Goal: Navigation & Orientation: Find specific page/section

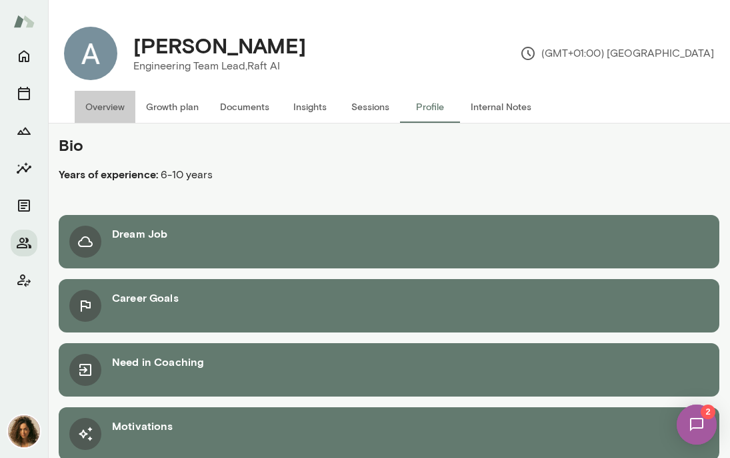
click at [105, 113] on button "Overview" at bounding box center [105, 107] width 61 height 32
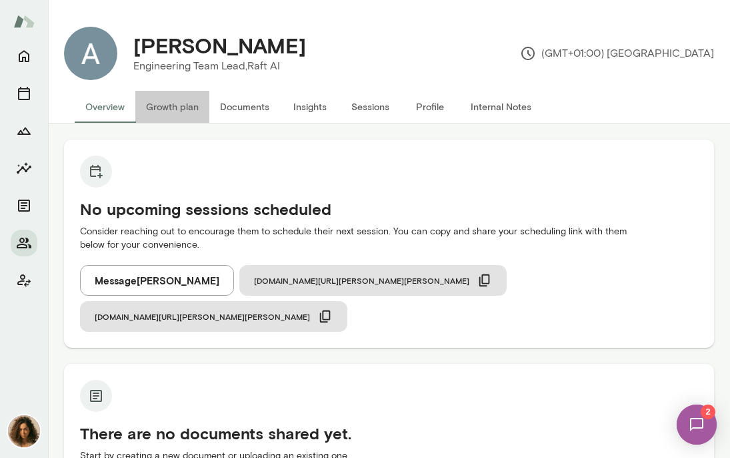
click at [176, 111] on button "Growth plan" at bounding box center [172, 107] width 74 height 32
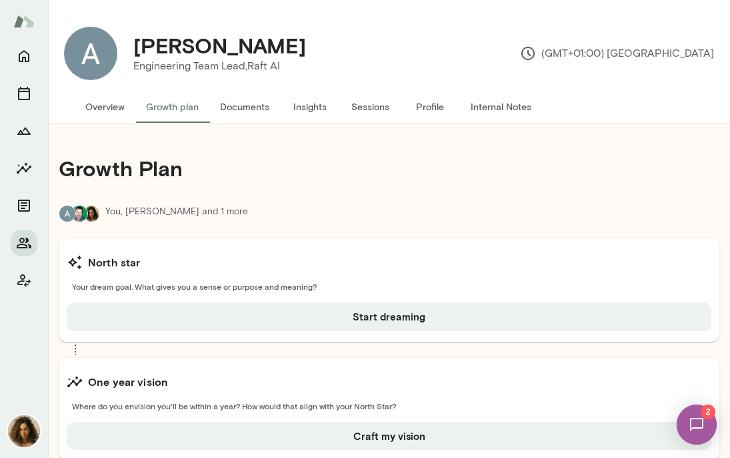
click at [238, 115] on button "Documents" at bounding box center [244, 107] width 71 height 32
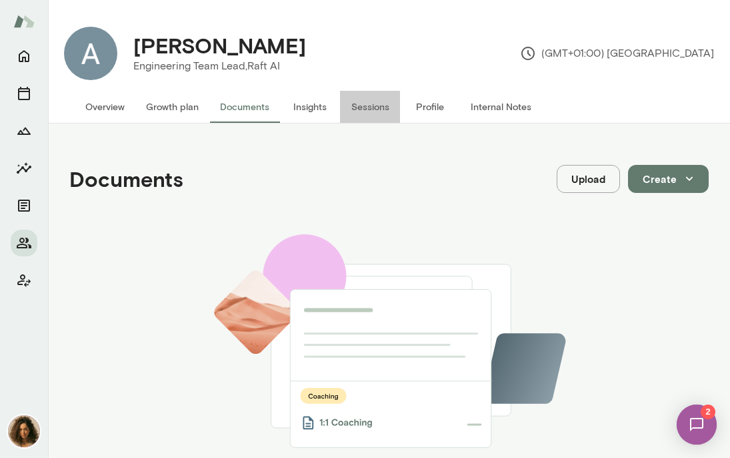
click at [340, 103] on button "Sessions" at bounding box center [370, 107] width 60 height 32
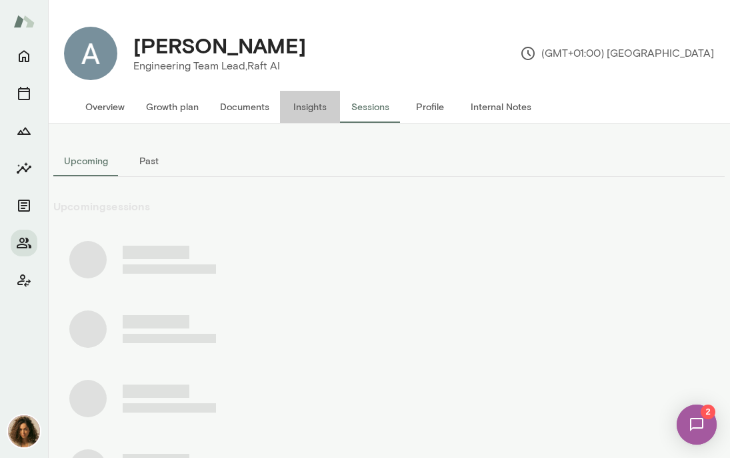
click at [297, 103] on button "Insights" at bounding box center [310, 107] width 60 height 32
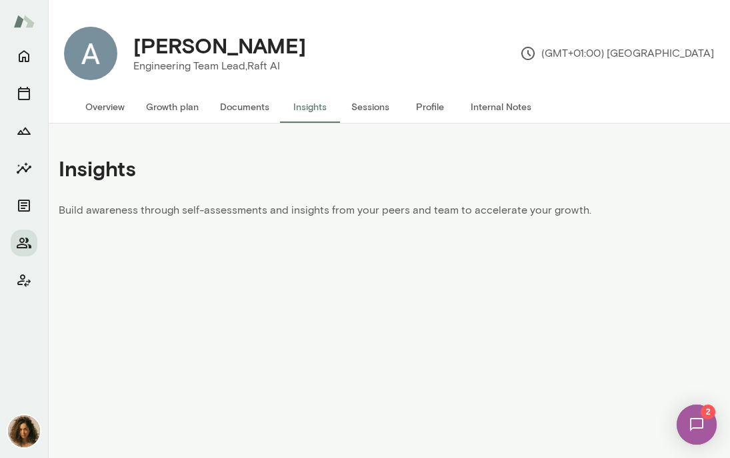
click at [707, 428] on img at bounding box center [697, 424] width 55 height 55
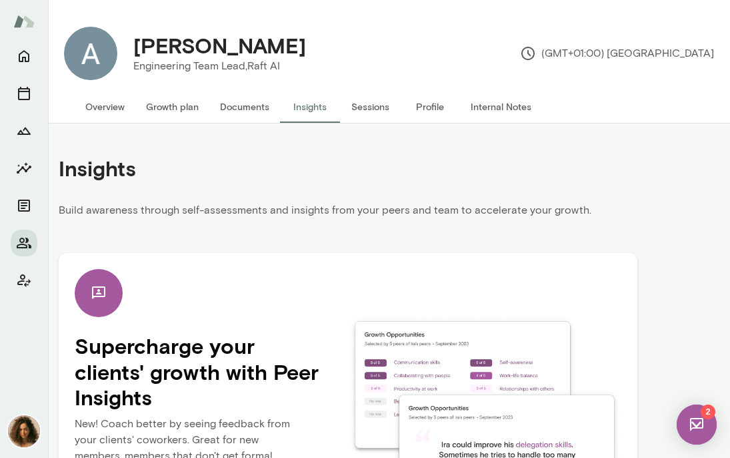
click at [692, 430] on img at bounding box center [697, 424] width 40 height 40
click at [693, 428] on img at bounding box center [697, 424] width 55 height 55
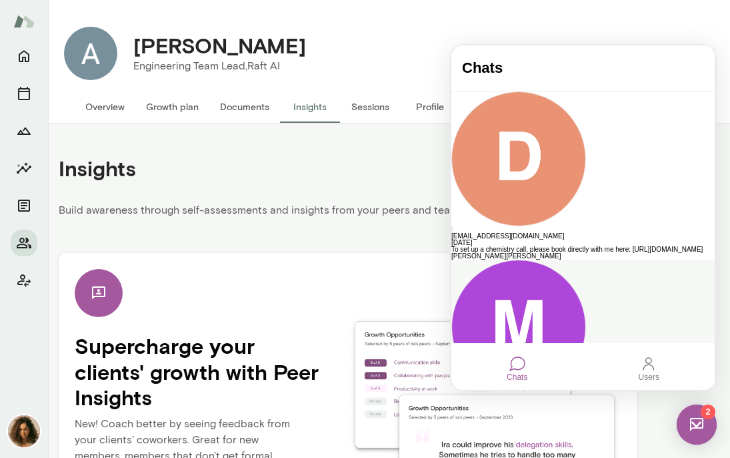
click at [538, 401] on div "[PERSON_NAME]" at bounding box center [583, 404] width 263 height 7
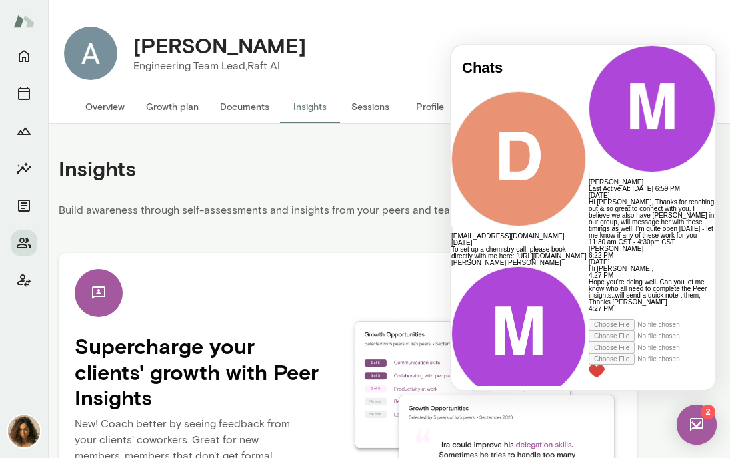
scroll to position [255, 0]
